Goal: Task Accomplishment & Management: Use online tool/utility

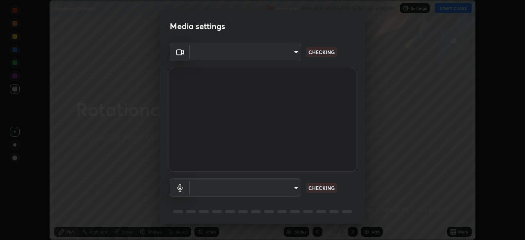
scroll to position [240, 525]
type input "fd1e0e9fb6796a04ad4a99ead98f311cbd7020853df89eb6f401102021a4f159"
click at [206, 188] on body "Erase all Rotational Motion Recording WAS SCHEDULED TO START AT 6:00 PM Setting…" at bounding box center [262, 120] width 525 height 240
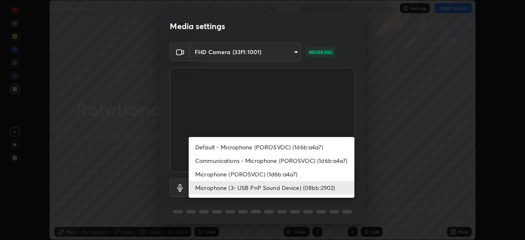
click at [211, 161] on li "Communications - Microphone (POROSVOC) (1d6b:a4a7)" at bounding box center [272, 161] width 166 height 14
type input "communications"
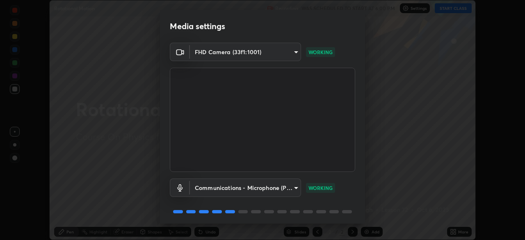
scroll to position [29, 0]
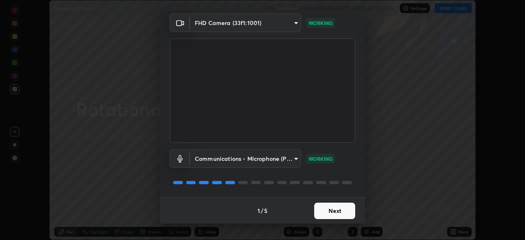
click at [341, 210] on button "Next" at bounding box center [334, 211] width 41 height 16
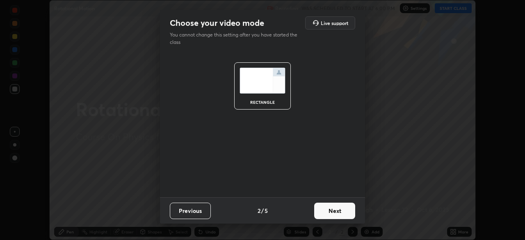
scroll to position [0, 0]
click at [341, 212] on button "Next" at bounding box center [334, 211] width 41 height 16
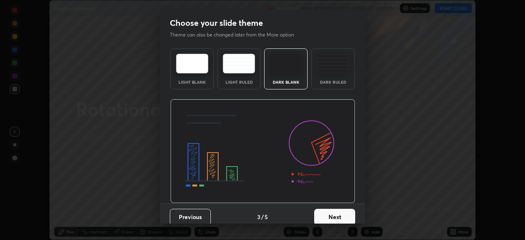
click at [342, 213] on button "Next" at bounding box center [334, 217] width 41 height 16
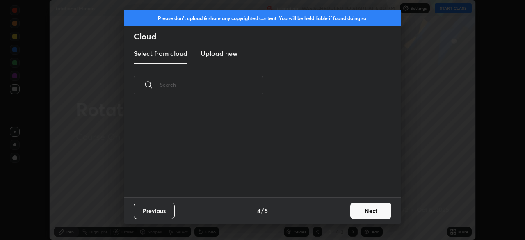
click at [358, 208] on button "Next" at bounding box center [370, 211] width 41 height 16
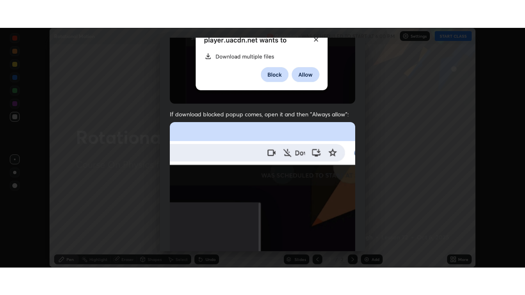
scroll to position [197, 0]
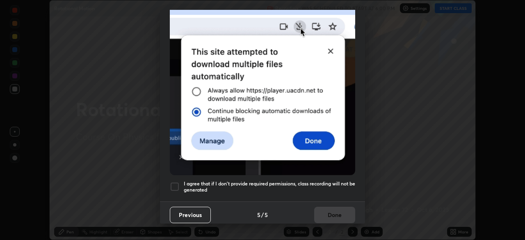
click at [333, 186] on h5 "I agree that if I don't provide required permissions, class recording will not …" at bounding box center [270, 187] width 172 height 13
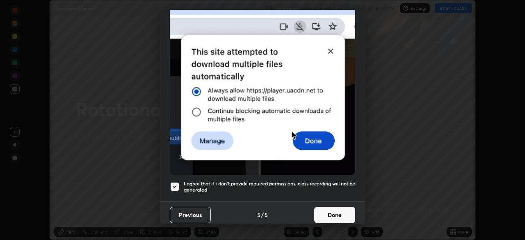
click at [341, 210] on button "Done" at bounding box center [334, 215] width 41 height 16
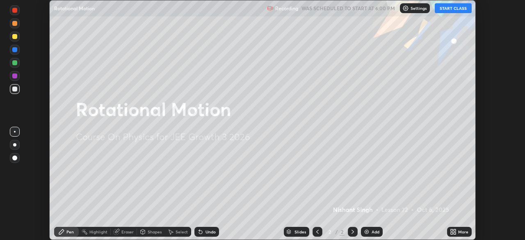
click at [450, 8] on button "START CLASS" at bounding box center [453, 8] width 37 height 10
click at [453, 231] on icon at bounding box center [453, 232] width 7 height 7
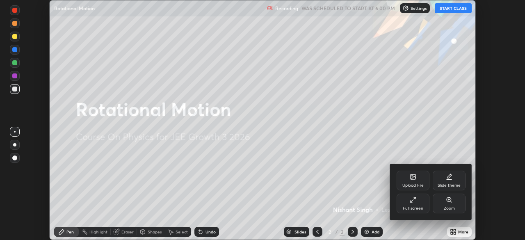
click at [412, 201] on icon at bounding box center [412, 201] width 2 height 2
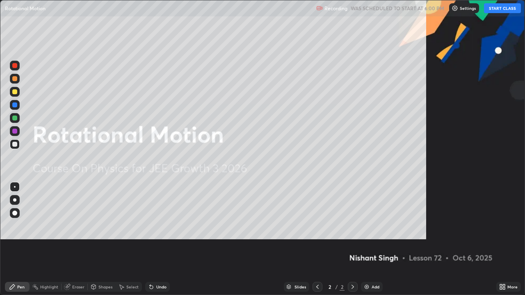
scroll to position [295, 525]
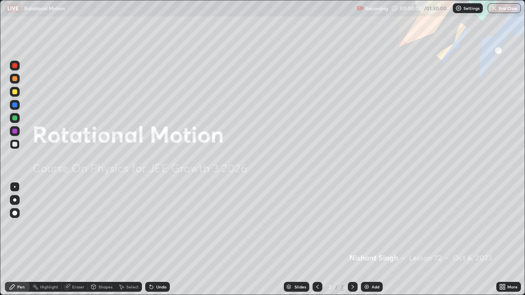
click at [370, 240] on div "Add" at bounding box center [372, 287] width 22 height 10
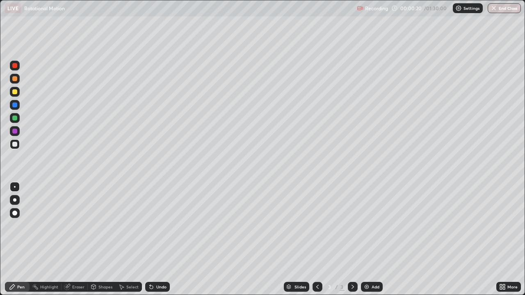
click at [103, 240] on div "Shapes" at bounding box center [105, 287] width 14 height 4
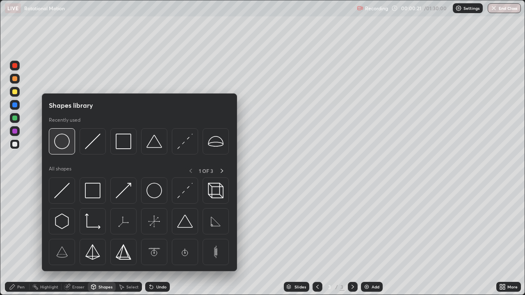
click at [65, 144] on img at bounding box center [62, 142] width 16 height 16
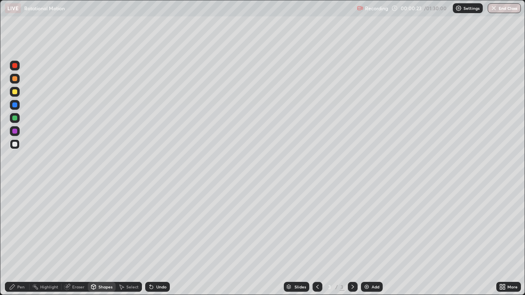
click at [156, 240] on div "Undo" at bounding box center [161, 287] width 10 height 4
click at [20, 240] on div "Pen" at bounding box center [20, 287] width 7 height 4
click at [104, 240] on div "Shapes" at bounding box center [105, 287] width 14 height 4
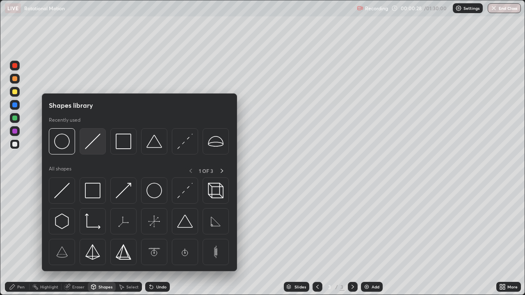
click at [89, 145] on img at bounding box center [93, 142] width 16 height 16
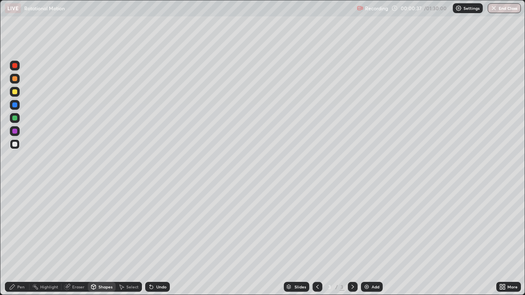
click at [105, 240] on div "Shapes" at bounding box center [105, 287] width 14 height 4
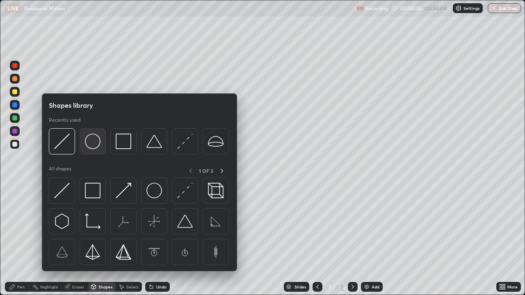
click at [92, 144] on img at bounding box center [93, 142] width 16 height 16
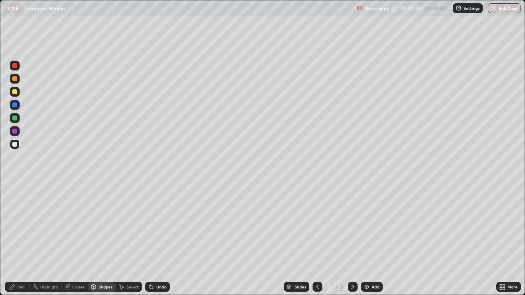
click at [12, 92] on div at bounding box center [14, 91] width 5 height 5
click at [18, 240] on div "Pen" at bounding box center [20, 287] width 7 height 4
click at [14, 78] on div at bounding box center [14, 78] width 5 height 5
click at [16, 94] on div at bounding box center [14, 91] width 5 height 5
click at [16, 79] on div at bounding box center [14, 78] width 5 height 5
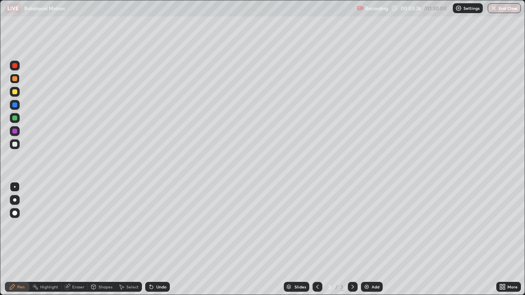
click at [16, 65] on div at bounding box center [14, 65] width 5 height 5
click at [17, 103] on div at bounding box center [14, 105] width 5 height 5
click at [14, 145] on div at bounding box center [14, 144] width 5 height 5
click at [16, 144] on div at bounding box center [14, 144] width 5 height 5
click at [352, 240] on icon at bounding box center [353, 287] width 7 height 7
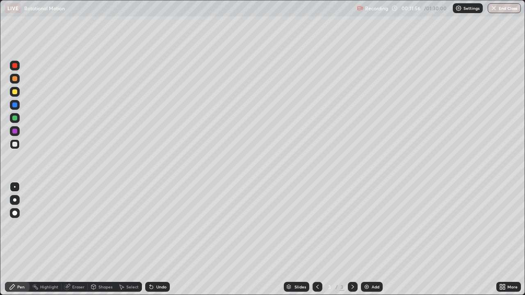
click at [368, 240] on img at bounding box center [367, 287] width 7 height 7
click at [103, 240] on div "Shapes" at bounding box center [105, 287] width 14 height 4
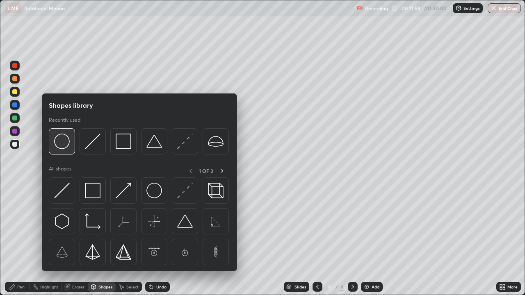
click at [66, 144] on img at bounding box center [62, 142] width 16 height 16
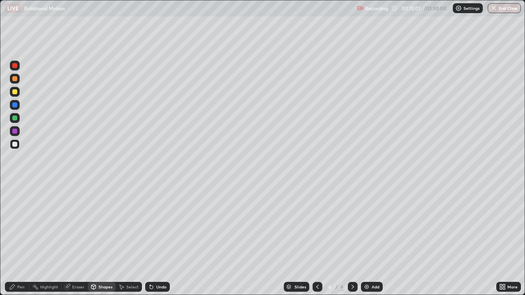
click at [97, 240] on div "Shapes" at bounding box center [102, 287] width 28 height 10
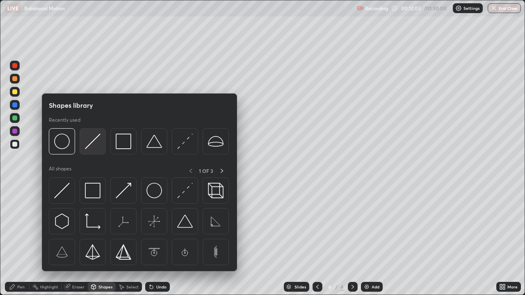
click at [94, 146] on img at bounding box center [93, 142] width 16 height 16
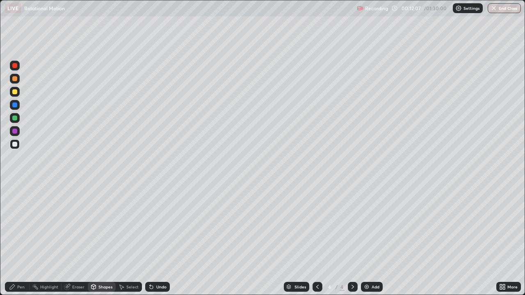
click at [163, 240] on div "Undo" at bounding box center [157, 287] width 25 height 10
click at [15, 92] on div at bounding box center [14, 91] width 5 height 5
click at [21, 240] on div "Pen" at bounding box center [20, 287] width 7 height 4
click at [15, 65] on div at bounding box center [14, 65] width 5 height 5
click at [14, 144] on div at bounding box center [14, 144] width 5 height 5
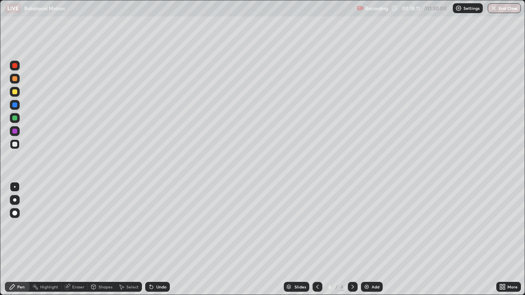
click at [14, 144] on div at bounding box center [14, 144] width 5 height 5
click at [15, 144] on div at bounding box center [14, 144] width 5 height 5
click at [14, 91] on div at bounding box center [14, 91] width 5 height 5
click at [12, 146] on div at bounding box center [15, 145] width 10 height 10
click at [351, 240] on icon at bounding box center [353, 287] width 7 height 7
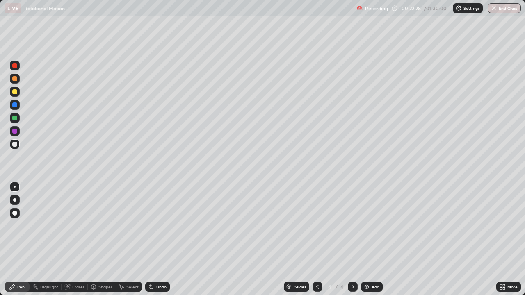
click at [372, 240] on div "Add" at bounding box center [372, 287] width 22 height 10
click at [102, 240] on div "Shapes" at bounding box center [102, 287] width 28 height 10
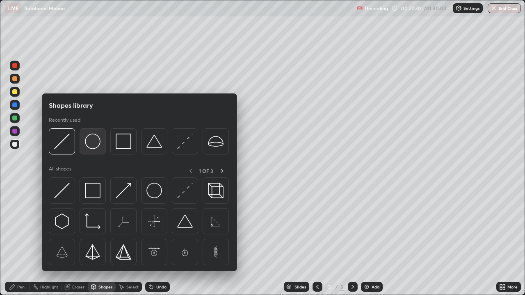
click at [95, 144] on img at bounding box center [93, 142] width 16 height 16
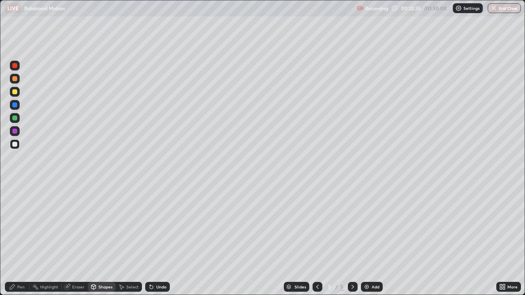
click at [104, 240] on div "Shapes" at bounding box center [105, 287] width 14 height 4
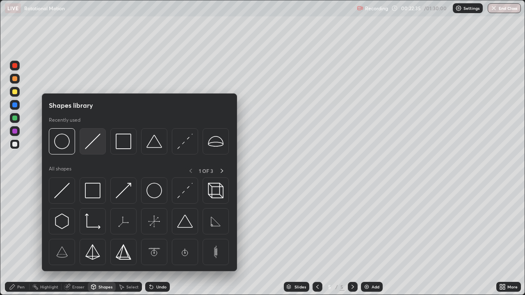
click at [93, 146] on img at bounding box center [93, 142] width 16 height 16
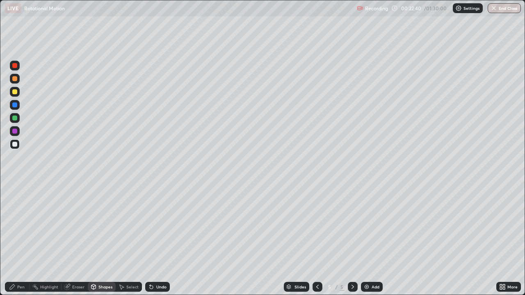
click at [14, 92] on div at bounding box center [14, 91] width 5 height 5
click at [18, 240] on div "Pen" at bounding box center [20, 287] width 7 height 4
click at [14, 144] on div at bounding box center [14, 144] width 5 height 5
click at [158, 240] on div "Undo" at bounding box center [157, 287] width 25 height 10
click at [158, 240] on div "Undo" at bounding box center [161, 287] width 10 height 4
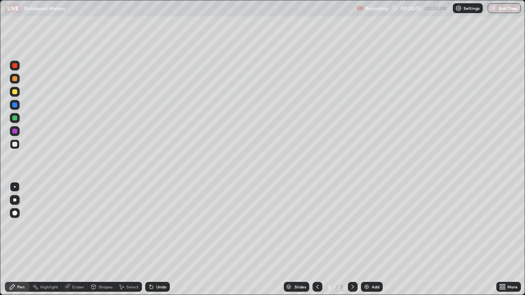
click at [159, 240] on div "Undo" at bounding box center [161, 287] width 10 height 4
click at [155, 240] on div "Undo" at bounding box center [157, 287] width 25 height 10
click at [14, 79] on div at bounding box center [14, 78] width 5 height 5
click at [14, 67] on div at bounding box center [14, 65] width 5 height 5
click at [351, 240] on icon at bounding box center [353, 287] width 7 height 7
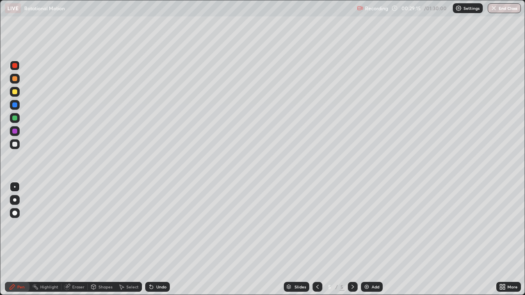
click at [372, 240] on div "Add" at bounding box center [376, 287] width 8 height 4
click at [98, 240] on div "Shapes" at bounding box center [105, 287] width 14 height 4
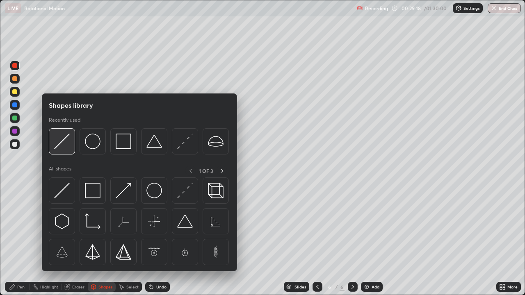
click at [66, 146] on img at bounding box center [62, 142] width 16 height 16
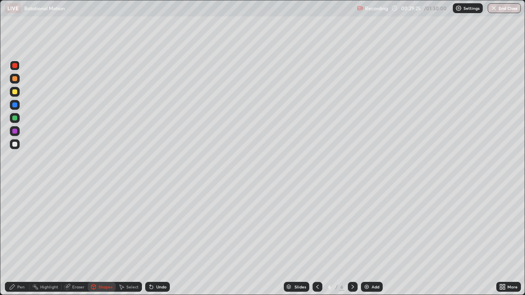
click at [100, 240] on div "Shapes" at bounding box center [105, 287] width 14 height 4
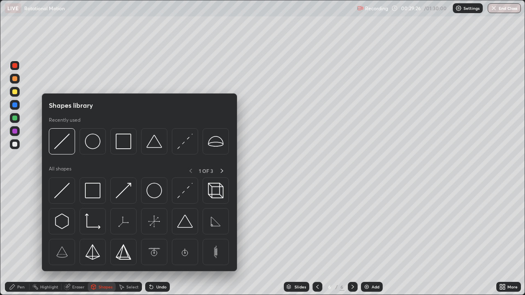
click at [17, 146] on div at bounding box center [14, 144] width 5 height 5
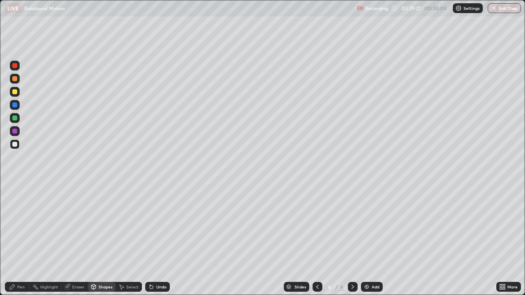
click at [102, 240] on div "Shapes" at bounding box center [105, 287] width 14 height 4
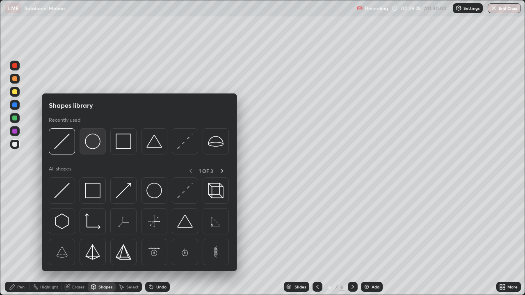
click at [95, 145] on img at bounding box center [93, 142] width 16 height 16
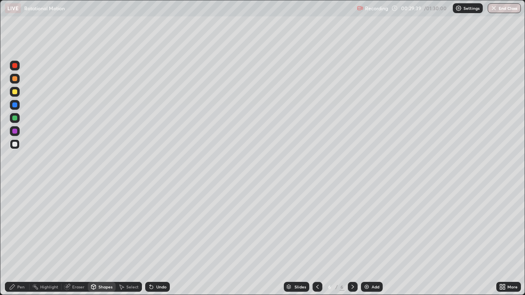
click at [160, 240] on div "Undo" at bounding box center [161, 287] width 10 height 4
click at [15, 90] on div at bounding box center [14, 91] width 5 height 5
click at [21, 240] on div "Pen" at bounding box center [20, 287] width 7 height 4
click at [13, 146] on div at bounding box center [14, 144] width 5 height 5
click at [14, 78] on div at bounding box center [14, 78] width 5 height 5
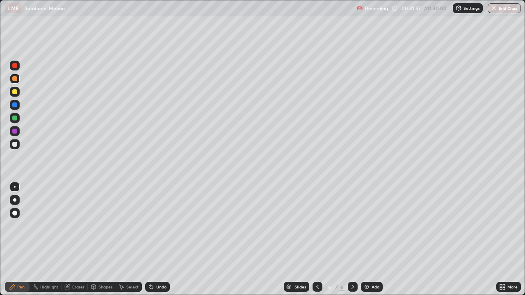
click at [16, 104] on div at bounding box center [14, 105] width 5 height 5
click at [16, 118] on div at bounding box center [14, 118] width 5 height 5
click at [16, 146] on div at bounding box center [14, 144] width 5 height 5
click at [351, 240] on icon at bounding box center [353, 287] width 7 height 7
click at [372, 240] on div "Add" at bounding box center [376, 287] width 8 height 4
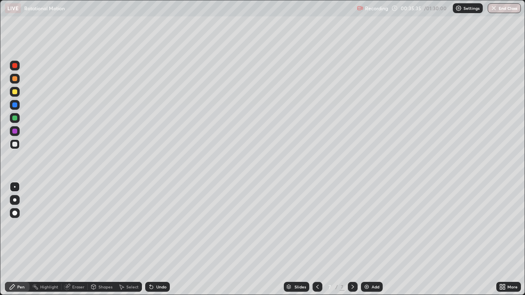
click at [104, 240] on div "Shapes" at bounding box center [105, 287] width 14 height 4
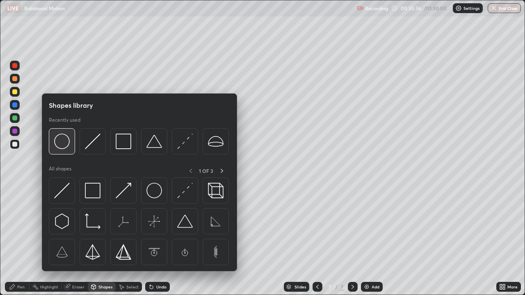
click at [64, 142] on img at bounding box center [62, 142] width 16 height 16
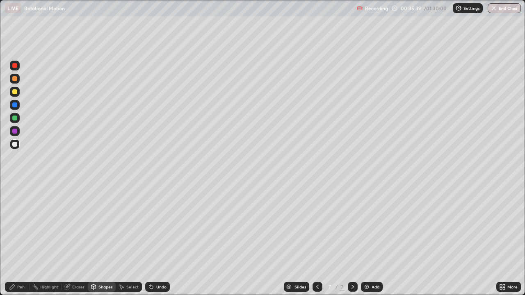
click at [100, 240] on div "Shapes" at bounding box center [105, 287] width 14 height 4
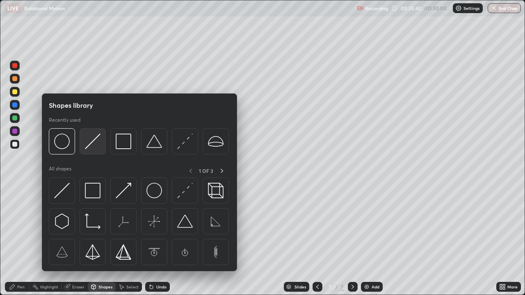
click at [94, 146] on img at bounding box center [93, 142] width 16 height 16
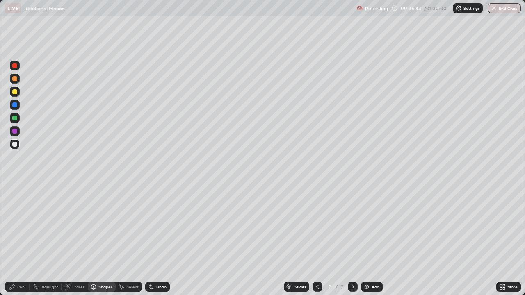
click at [158, 240] on div "Undo" at bounding box center [157, 287] width 25 height 10
click at [155, 240] on div "Undo" at bounding box center [157, 287] width 25 height 10
click at [14, 106] on div at bounding box center [14, 105] width 5 height 5
click at [21, 240] on div "Pen" at bounding box center [20, 287] width 7 height 4
click at [77, 240] on div "Eraser" at bounding box center [78, 287] width 12 height 4
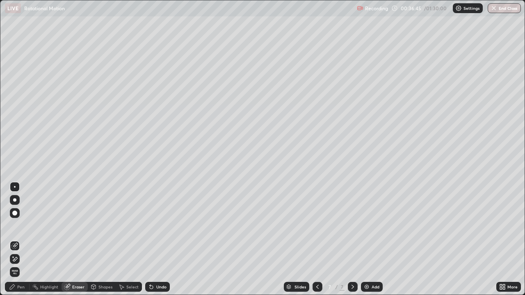
click at [22, 240] on div "Pen" at bounding box center [20, 287] width 7 height 4
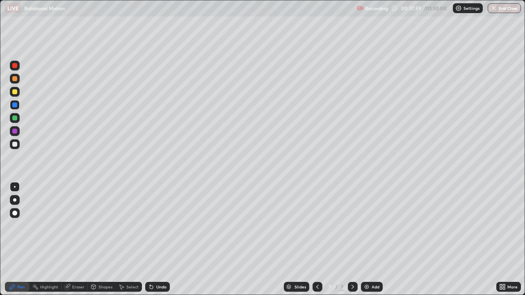
click at [15, 79] on div at bounding box center [14, 78] width 5 height 5
click at [18, 66] on div at bounding box center [15, 66] width 10 height 10
click at [15, 118] on div at bounding box center [14, 118] width 5 height 5
click at [14, 145] on div at bounding box center [14, 144] width 5 height 5
click at [14, 146] on div at bounding box center [14, 144] width 5 height 5
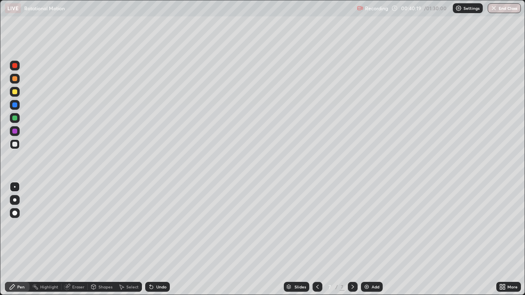
click at [350, 240] on icon at bounding box center [353, 287] width 7 height 7
click at [373, 240] on div "Add" at bounding box center [376, 287] width 8 height 4
click at [100, 240] on div "Shapes" at bounding box center [105, 287] width 14 height 4
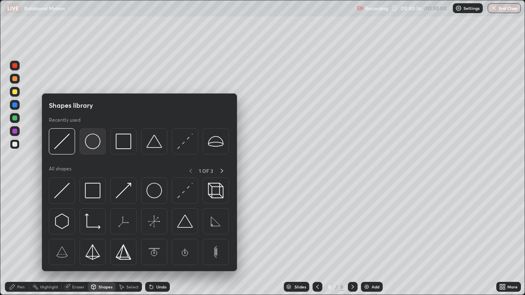
click at [93, 143] on img at bounding box center [93, 142] width 16 height 16
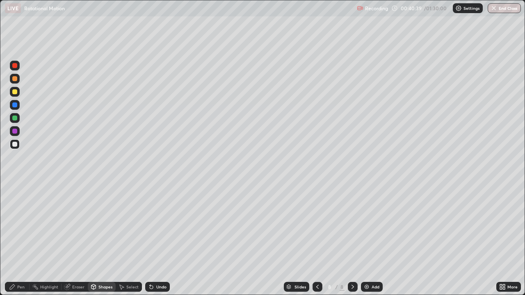
click at [100, 240] on div "Shapes" at bounding box center [105, 287] width 14 height 4
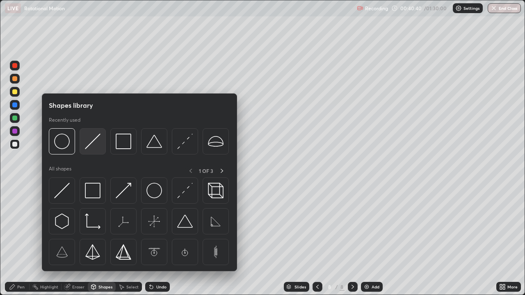
click at [94, 146] on img at bounding box center [93, 142] width 16 height 16
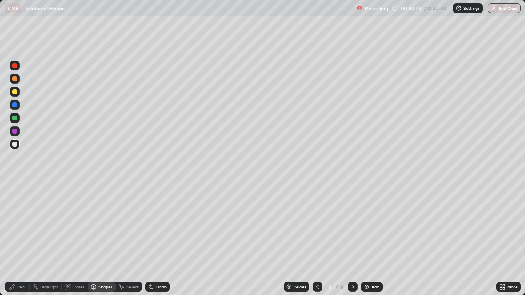
click at [160, 240] on div "Undo" at bounding box center [161, 287] width 10 height 4
click at [15, 92] on div at bounding box center [14, 91] width 5 height 5
click at [21, 240] on div "Pen" at bounding box center [20, 287] width 7 height 4
click at [348, 240] on div at bounding box center [353, 287] width 10 height 10
click at [369, 240] on img at bounding box center [367, 287] width 7 height 7
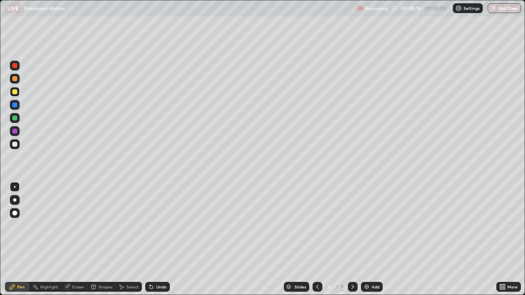
click at [102, 240] on div "Shapes" at bounding box center [105, 287] width 14 height 4
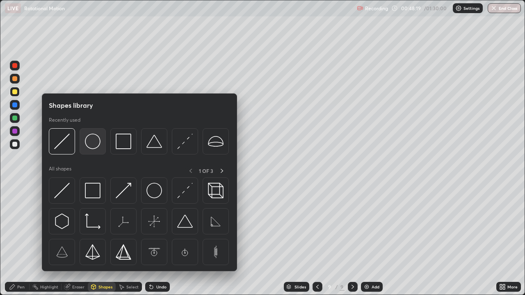
click at [93, 143] on img at bounding box center [93, 142] width 16 height 16
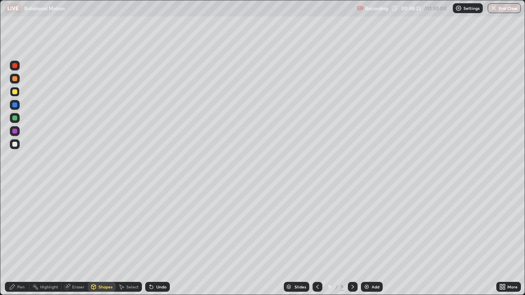
click at [76, 240] on div "Eraser" at bounding box center [78, 287] width 12 height 4
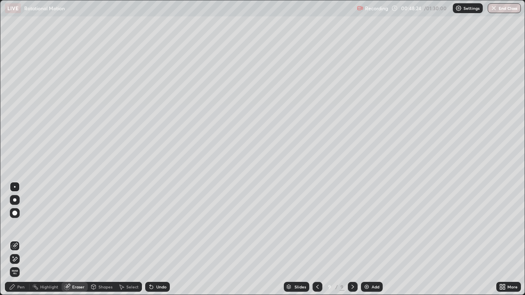
click at [104, 240] on div "Shapes" at bounding box center [105, 287] width 14 height 4
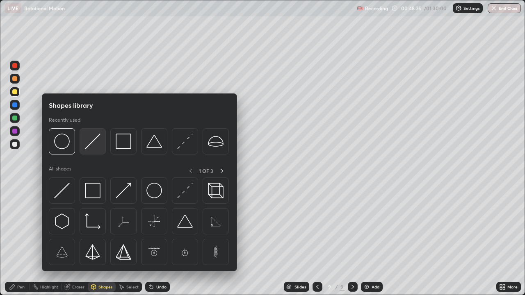
click at [90, 146] on img at bounding box center [93, 142] width 16 height 16
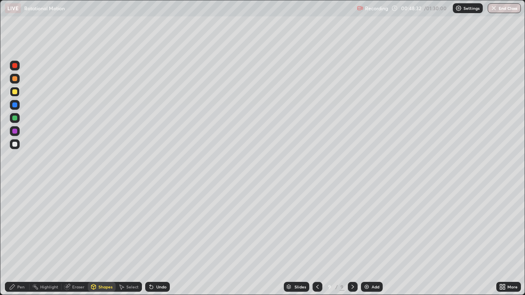
click at [15, 146] on div at bounding box center [14, 144] width 5 height 5
click at [156, 240] on div "Undo" at bounding box center [161, 287] width 10 height 4
click at [18, 240] on div "Pen" at bounding box center [20, 287] width 7 height 4
click at [13, 79] on div at bounding box center [14, 78] width 5 height 5
click at [105, 240] on div "Shapes" at bounding box center [105, 287] width 14 height 4
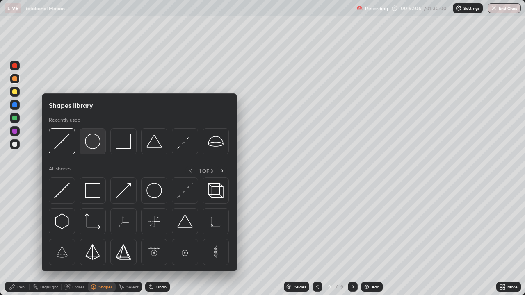
click at [91, 146] on img at bounding box center [93, 142] width 16 height 16
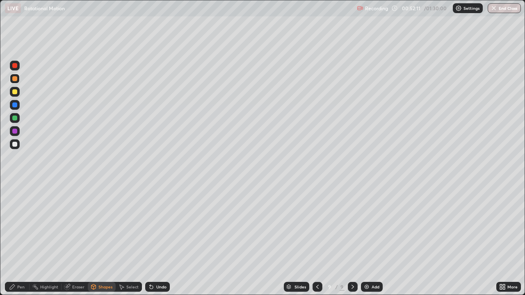
click at [17, 92] on div at bounding box center [14, 91] width 5 height 5
click at [16, 105] on div at bounding box center [14, 105] width 5 height 5
click at [160, 240] on div "Undo" at bounding box center [161, 287] width 10 height 4
click at [16, 240] on div "Pen" at bounding box center [17, 287] width 25 height 10
click at [14, 79] on div at bounding box center [14, 78] width 5 height 5
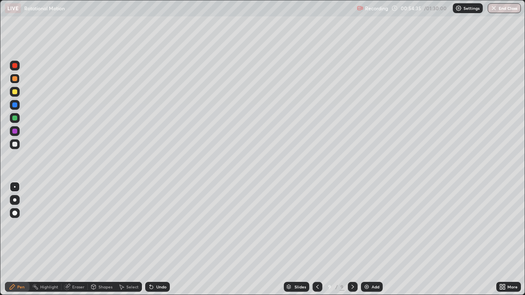
click at [76, 240] on div "Eraser" at bounding box center [78, 287] width 12 height 4
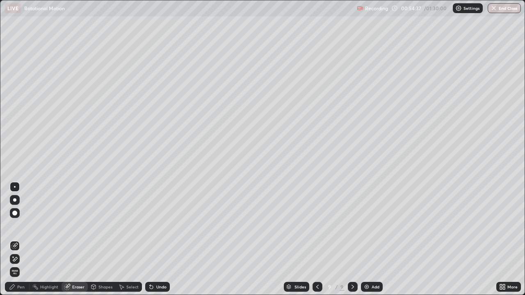
click at [105, 240] on div "Shapes" at bounding box center [105, 287] width 14 height 4
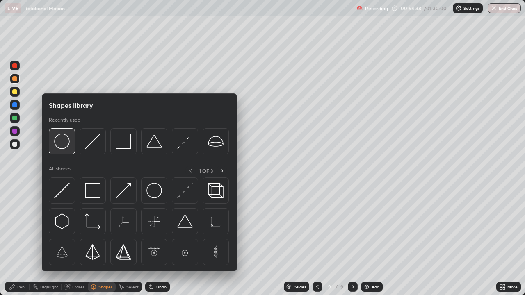
click at [70, 143] on div at bounding box center [62, 141] width 26 height 26
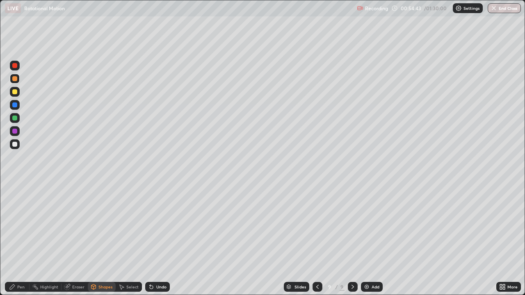
click at [20, 240] on div "Pen" at bounding box center [20, 287] width 7 height 4
click at [14, 144] on div at bounding box center [14, 144] width 5 height 5
click at [353, 240] on icon at bounding box center [353, 287] width 7 height 7
click at [372, 240] on div "Add" at bounding box center [376, 287] width 8 height 4
click at [104, 240] on div "Shapes" at bounding box center [105, 287] width 14 height 4
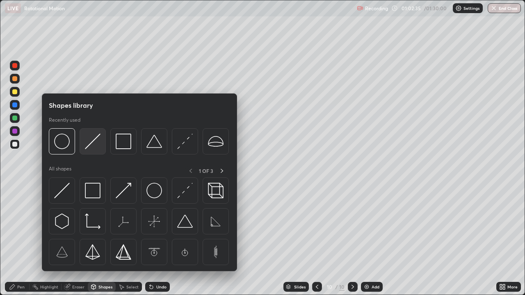
click at [91, 147] on img at bounding box center [93, 142] width 16 height 16
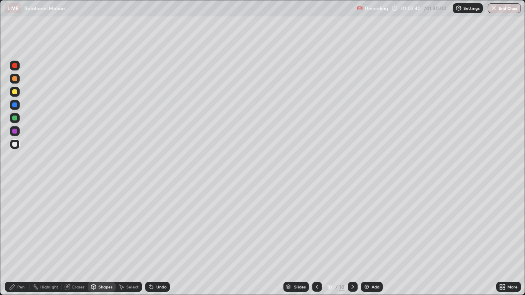
click at [102, 240] on div "Shapes" at bounding box center [105, 287] width 14 height 4
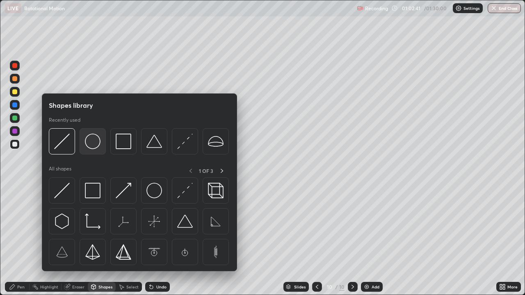
click at [87, 146] on img at bounding box center [93, 142] width 16 height 16
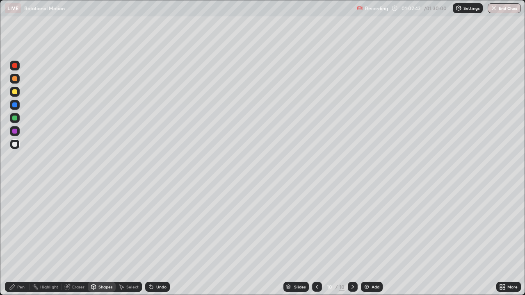
click at [15, 80] on div at bounding box center [14, 78] width 5 height 5
click at [16, 93] on div at bounding box center [14, 91] width 5 height 5
click at [21, 240] on div "Pen" at bounding box center [17, 287] width 25 height 10
click at [13, 118] on div at bounding box center [14, 118] width 5 height 5
click at [12, 92] on div at bounding box center [14, 91] width 5 height 5
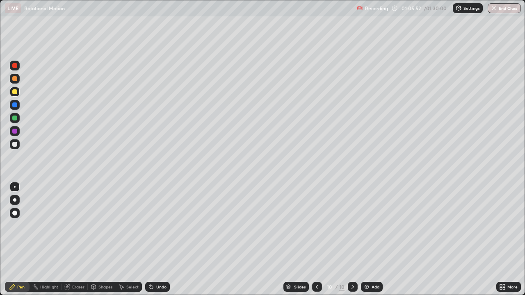
click at [17, 107] on div at bounding box center [14, 105] width 5 height 5
click at [316, 240] on icon at bounding box center [317, 287] width 2 height 4
click at [348, 240] on div at bounding box center [353, 287] width 10 height 10
click at [14, 146] on div at bounding box center [14, 144] width 5 height 5
click at [16, 146] on div at bounding box center [14, 144] width 5 height 5
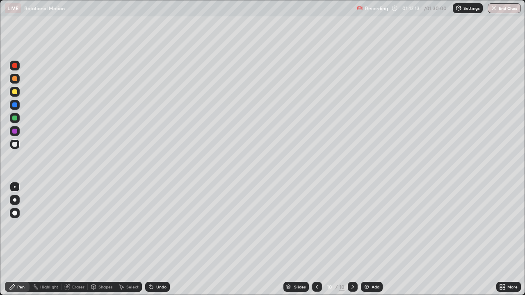
click at [16, 146] on div at bounding box center [14, 144] width 5 height 5
click at [352, 240] on icon at bounding box center [353, 287] width 7 height 7
click at [367, 240] on img at bounding box center [367, 287] width 7 height 7
click at [103, 240] on div "Shapes" at bounding box center [105, 287] width 14 height 4
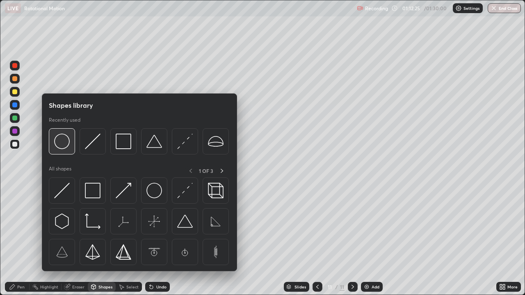
click at [60, 143] on img at bounding box center [62, 142] width 16 height 16
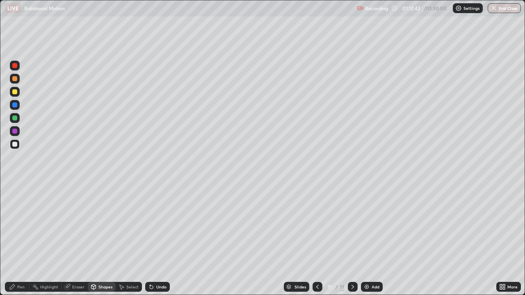
click at [18, 240] on div "Pen" at bounding box center [17, 287] width 25 height 10
click at [14, 93] on div at bounding box center [14, 91] width 5 height 5
click at [351, 240] on icon at bounding box center [353, 287] width 7 height 7
click at [370, 240] on div "Add" at bounding box center [372, 287] width 22 height 10
click at [101, 240] on div "Shapes" at bounding box center [105, 287] width 14 height 4
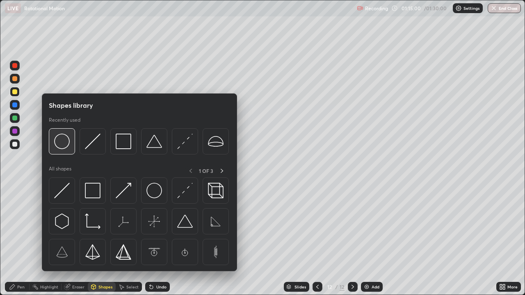
click at [65, 140] on img at bounding box center [62, 142] width 16 height 16
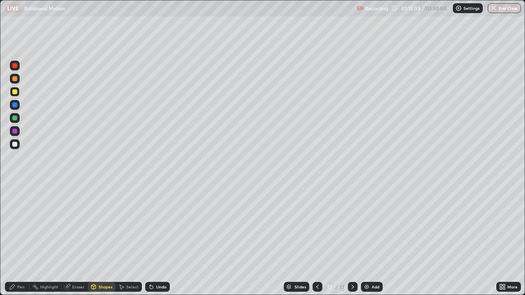
click at [18, 144] on div at bounding box center [15, 145] width 10 height 10
click at [103, 240] on div "Shapes" at bounding box center [105, 287] width 14 height 4
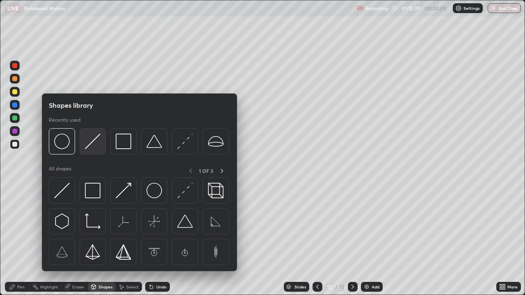
click at [93, 147] on img at bounding box center [93, 142] width 16 height 16
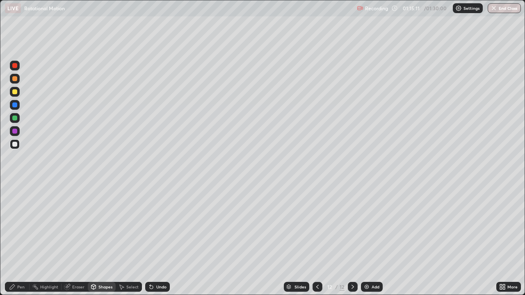
click at [161, 240] on div "Undo" at bounding box center [161, 287] width 10 height 4
click at [14, 94] on div at bounding box center [14, 91] width 5 height 5
click at [18, 240] on div "Pen" at bounding box center [20, 287] width 7 height 4
click at [16, 80] on div at bounding box center [14, 78] width 5 height 5
click at [14, 144] on div at bounding box center [14, 144] width 5 height 5
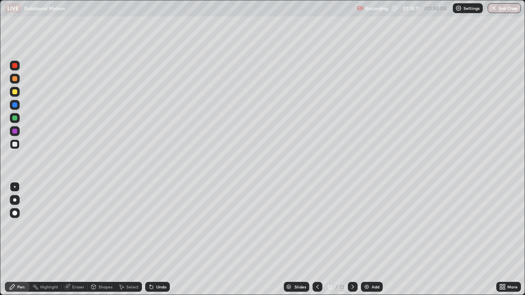
click at [104, 240] on div "Shapes" at bounding box center [105, 287] width 14 height 4
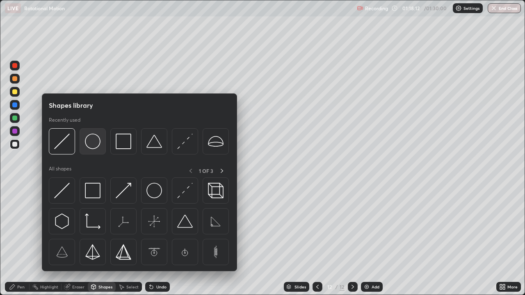
click at [94, 146] on img at bounding box center [93, 142] width 16 height 16
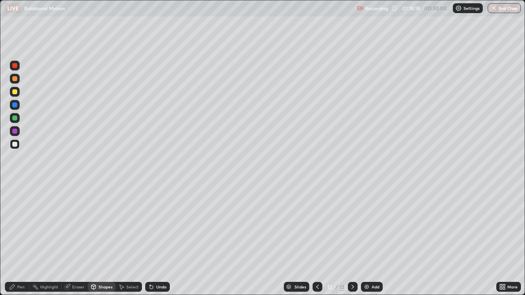
click at [15, 80] on div at bounding box center [14, 78] width 5 height 5
click at [157, 240] on div "Undo" at bounding box center [161, 287] width 10 height 4
click at [17, 240] on div "Pen" at bounding box center [20, 287] width 7 height 4
click at [16, 105] on div at bounding box center [14, 105] width 5 height 5
click at [14, 145] on div at bounding box center [14, 144] width 5 height 5
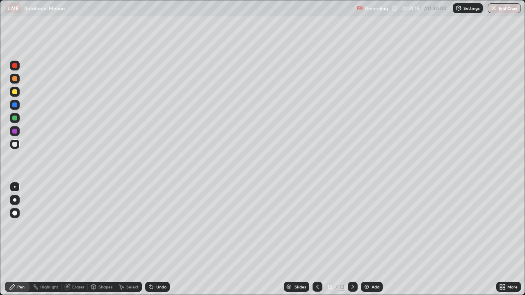
click at [15, 118] on div at bounding box center [14, 118] width 5 height 5
click at [159, 240] on div "Undo" at bounding box center [161, 287] width 10 height 4
click at [158, 240] on div "Undo" at bounding box center [157, 287] width 25 height 10
click at [156, 240] on div "Undo" at bounding box center [157, 287] width 25 height 10
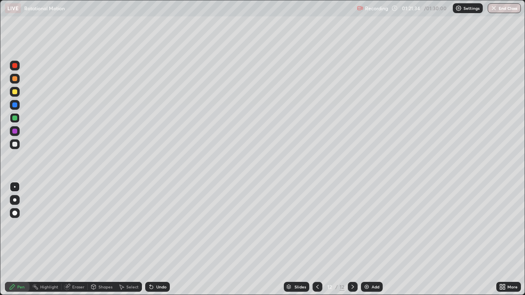
click at [156, 240] on div "Undo" at bounding box center [157, 287] width 25 height 10
click at [154, 240] on div "Undo" at bounding box center [157, 287] width 25 height 10
click at [153, 240] on div "Undo" at bounding box center [157, 287] width 25 height 10
click at [152, 240] on div "Undo" at bounding box center [157, 287] width 25 height 10
click at [499, 9] on button "End Class" at bounding box center [505, 8] width 32 height 10
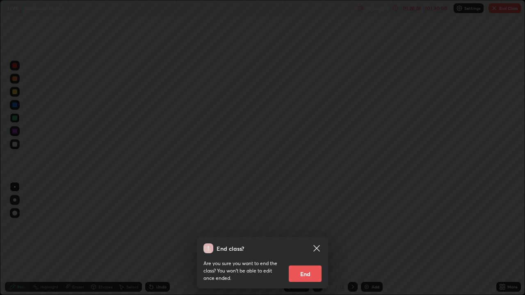
click at [309, 240] on button "End" at bounding box center [305, 274] width 33 height 16
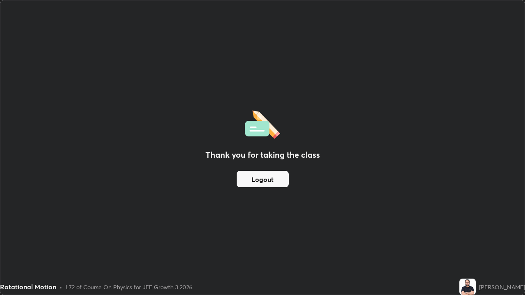
click at [276, 181] on button "Logout" at bounding box center [263, 179] width 52 height 16
